Goal: Task Accomplishment & Management: Complete application form

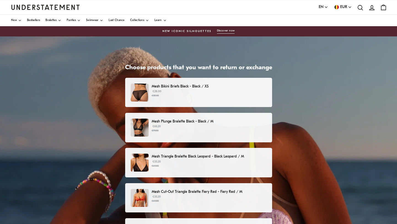
click at [155, 88] on p "Mesh Bikini Briefs Black - Black / XS" at bounding box center [209, 87] width 115 height 6
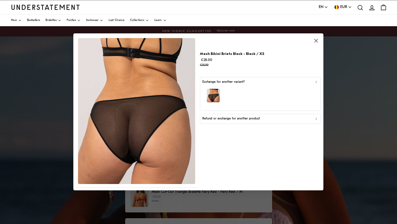
click at [216, 118] on p "Refund or exchange for another product" at bounding box center [231, 118] width 58 height 5
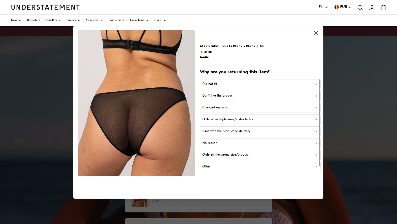
click at [222, 142] on div "No reason" at bounding box center [260, 142] width 116 height 5
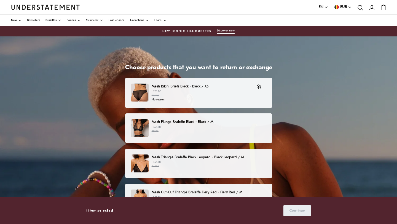
click at [171, 124] on p "Mesh Plunge Bralette Black - Black / M" at bounding box center [209, 122] width 115 height 6
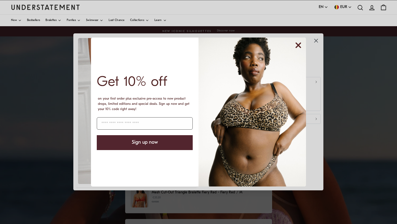
click at [299, 45] on circle "Close dialog" at bounding box center [298, 45] width 10 height 10
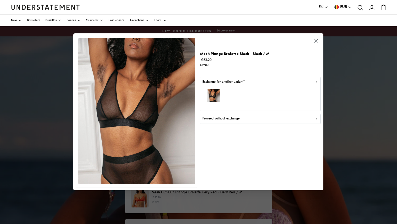
click at [210, 120] on p "Proceed without exchange" at bounding box center [220, 118] width 37 height 5
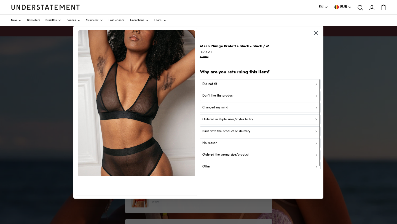
click at [227, 95] on p "Don't like the product" at bounding box center [217, 95] width 31 height 5
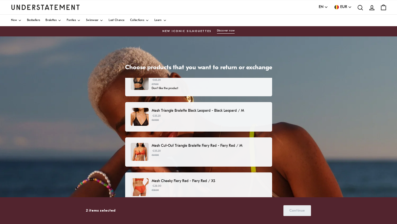
scroll to position [51, 0]
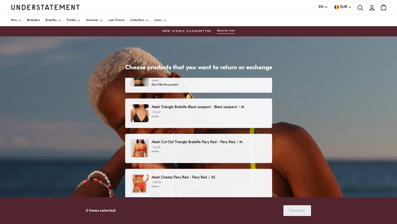
click at [172, 104] on div "Mesh Triangle Bralette Black Leopard - Black Leopard / M €55.20 €69.00" at bounding box center [198, 112] width 147 height 29
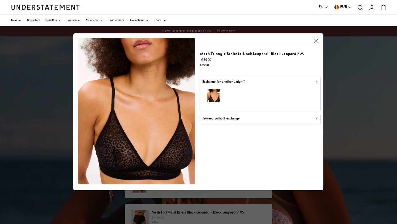
click at [246, 118] on div "Proceed without exchange" at bounding box center [260, 118] width 116 height 5
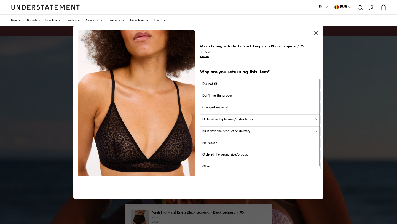
click at [231, 97] on p "Don't like the product" at bounding box center [217, 95] width 31 height 5
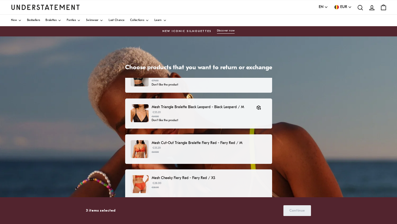
click at [191, 148] on p "€55.20 €69.00" at bounding box center [209, 150] width 115 height 8
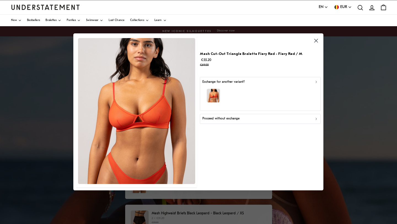
click at [226, 92] on div "button" at bounding box center [260, 97] width 116 height 24
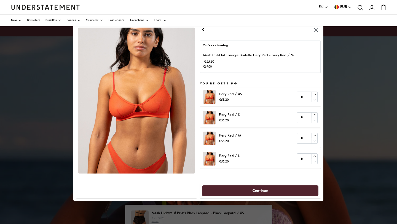
click at [204, 31] on icon "button" at bounding box center [203, 29] width 2 height 3
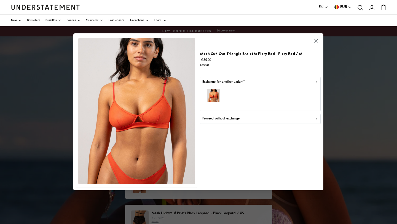
click at [231, 119] on p "Proceed without exchange" at bounding box center [220, 118] width 37 height 5
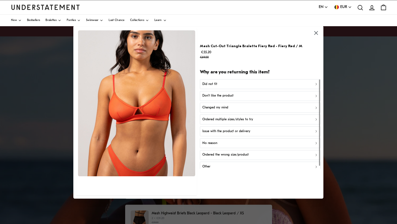
click at [225, 93] on button "Don't like the product" at bounding box center [260, 96] width 121 height 10
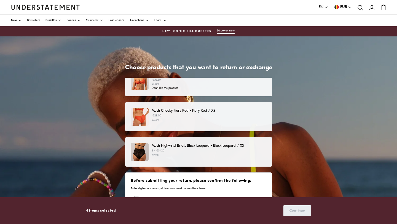
scroll to position [126, 0]
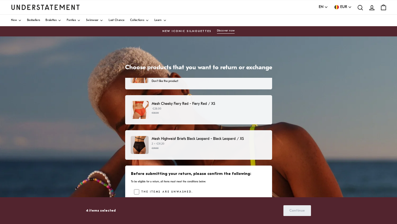
click at [176, 112] on small "€35.00" at bounding box center [209, 113] width 115 height 4
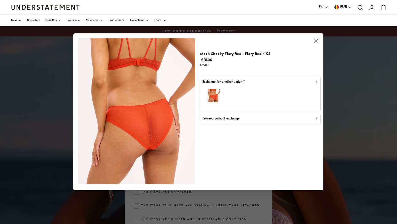
click at [211, 118] on p "Proceed without exchange" at bounding box center [220, 118] width 37 height 5
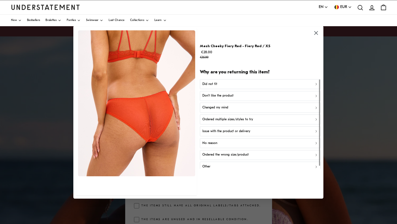
click at [210, 142] on p "No reason" at bounding box center [209, 142] width 15 height 5
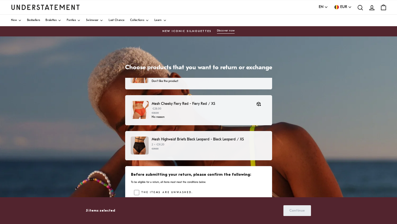
click at [184, 143] on p "2 × €31.20 €39.00" at bounding box center [209, 147] width 115 height 8
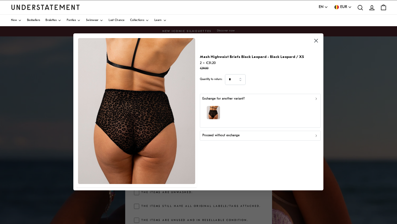
click at [217, 136] on p "Proceed without exchange" at bounding box center [220, 135] width 37 height 5
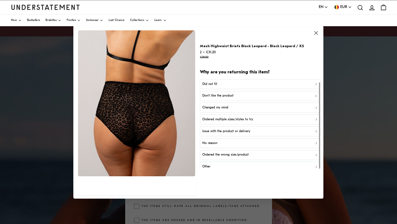
scroll to position [3, 0]
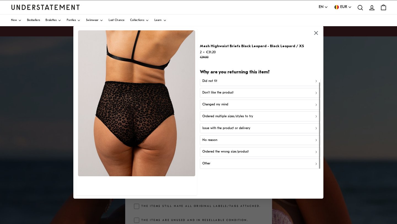
click at [210, 116] on p "Ordered multiple sizes/styles to try" at bounding box center [227, 116] width 51 height 5
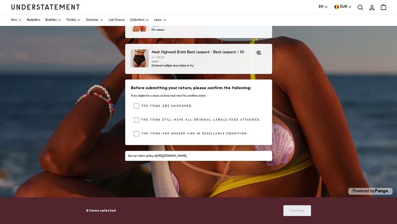
scroll to position [88, 0]
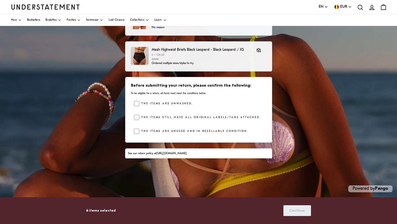
click at [137, 120] on div "The items still have all original labels/tags attached." at bounding box center [200, 119] width 132 height 8
click at [297, 212] on span "Continue" at bounding box center [297, 210] width 16 height 10
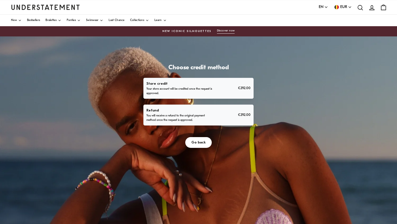
click at [203, 118] on p "You will receive a refund to the original payment method once the request is ap…" at bounding box center [180, 118] width 68 height 9
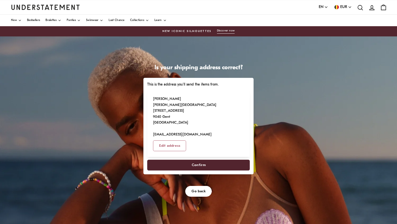
click at [197, 160] on span "Confirm" at bounding box center [199, 165] width 14 height 10
select select "**"
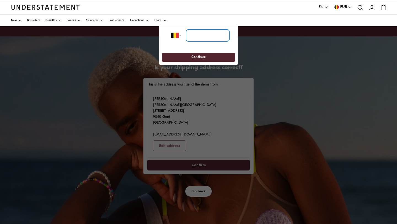
click at [190, 37] on input "tel" at bounding box center [207, 35] width 43 height 12
type input "**********"
click at [198, 54] on span "Continue" at bounding box center [198, 57] width 14 height 9
click at [198, 58] on span "Continue" at bounding box center [198, 57] width 14 height 9
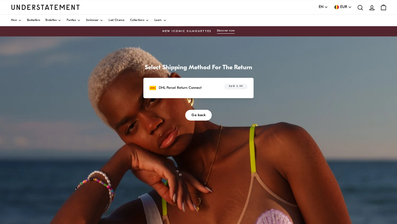
click at [188, 90] on p "DHL Parcel Return Connect" at bounding box center [180, 88] width 43 height 6
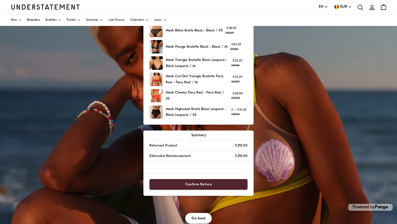
scroll to position [88, 0]
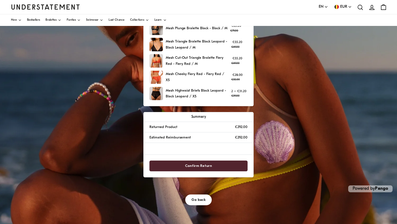
click at [203, 167] on span "Confirm Return" at bounding box center [198, 166] width 27 height 10
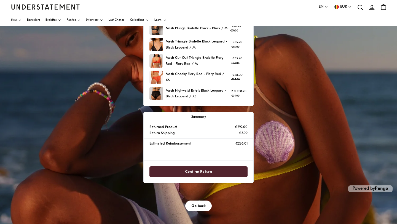
click at [197, 171] on span "Confirm Return" at bounding box center [198, 172] width 27 height 10
